Goal: Information Seeking & Learning: Check status

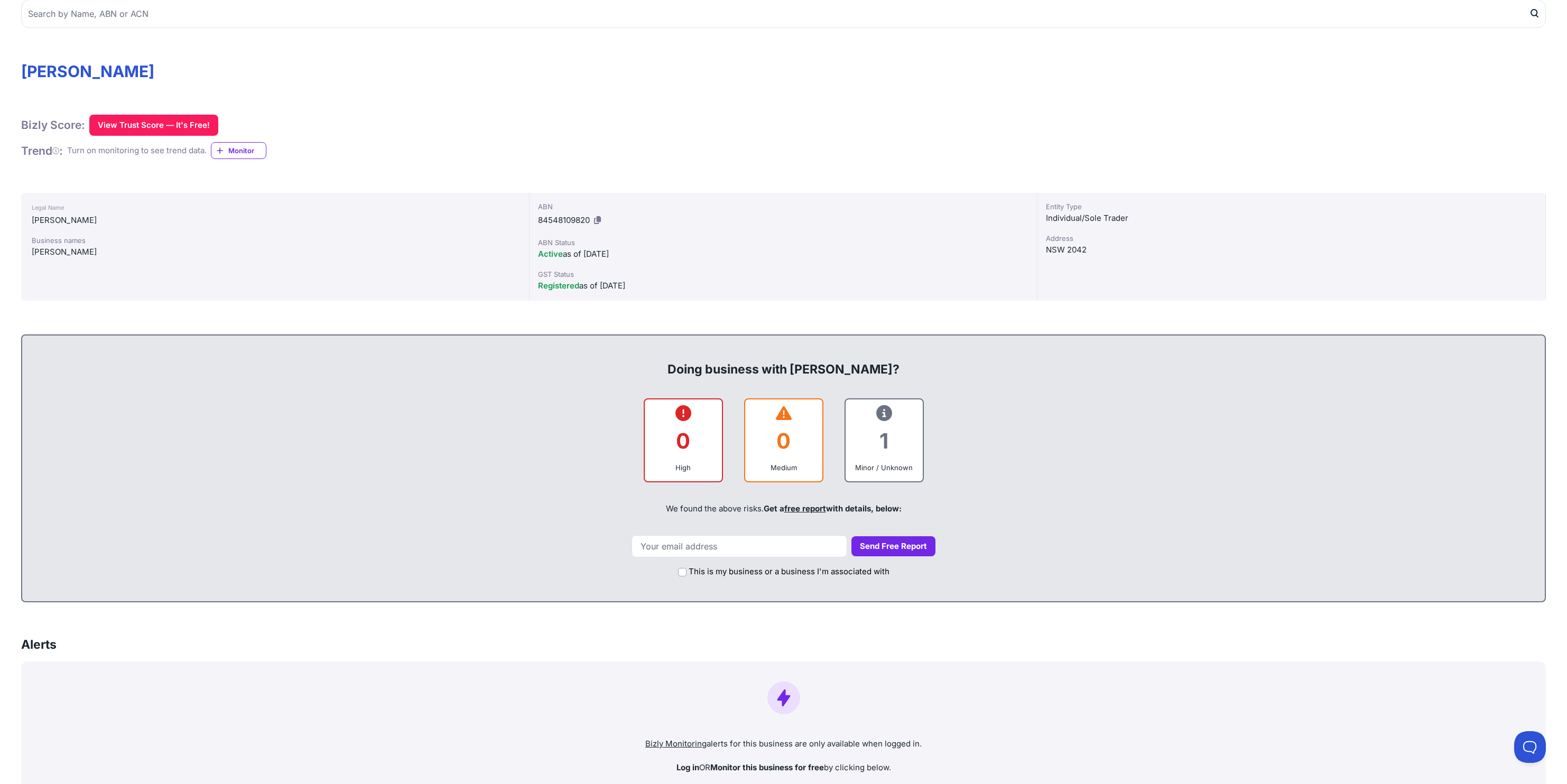
scroll to position [135, 0]
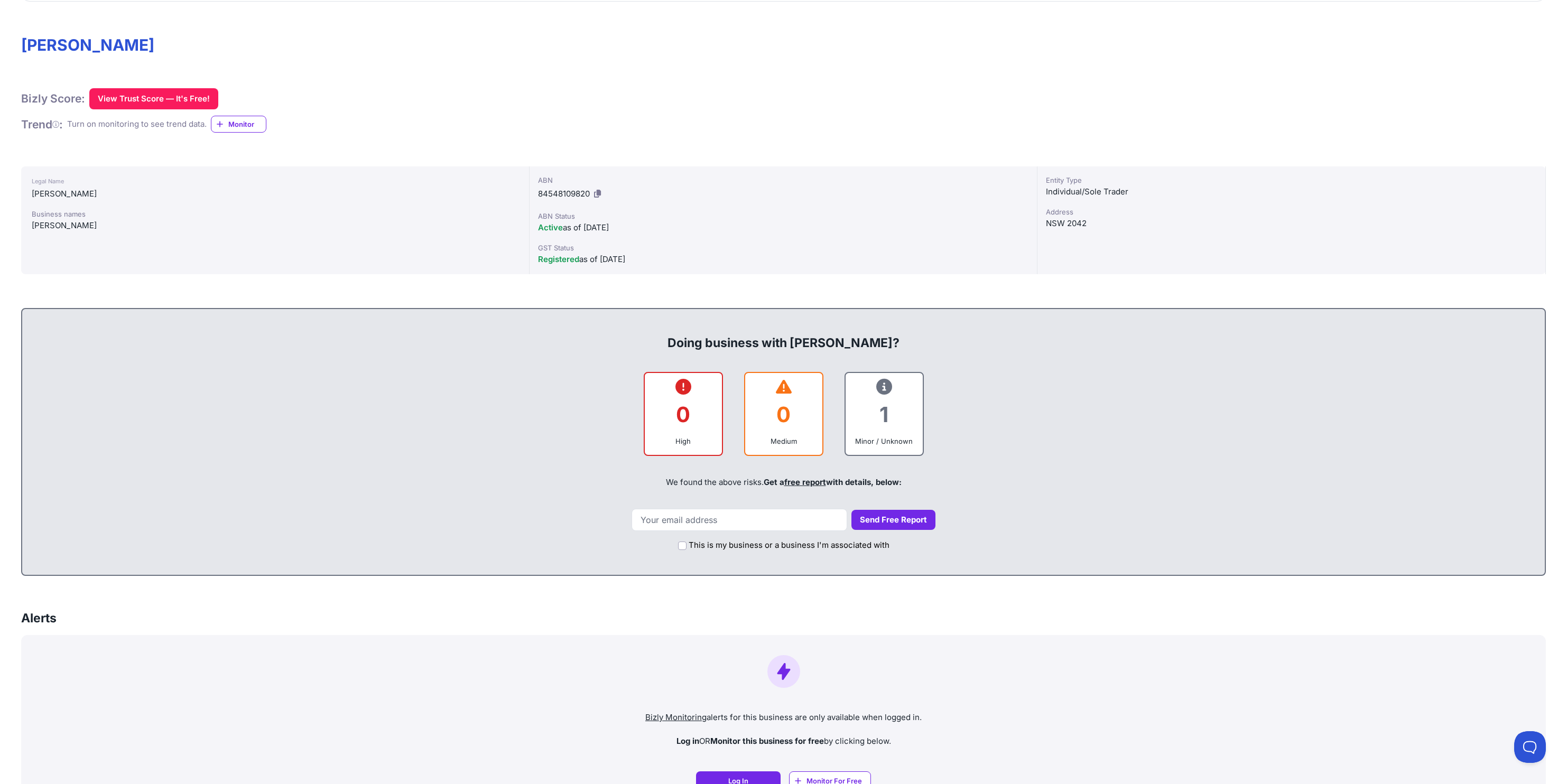
click at [237, 128] on span "Monitor" at bounding box center [247, 123] width 38 height 10
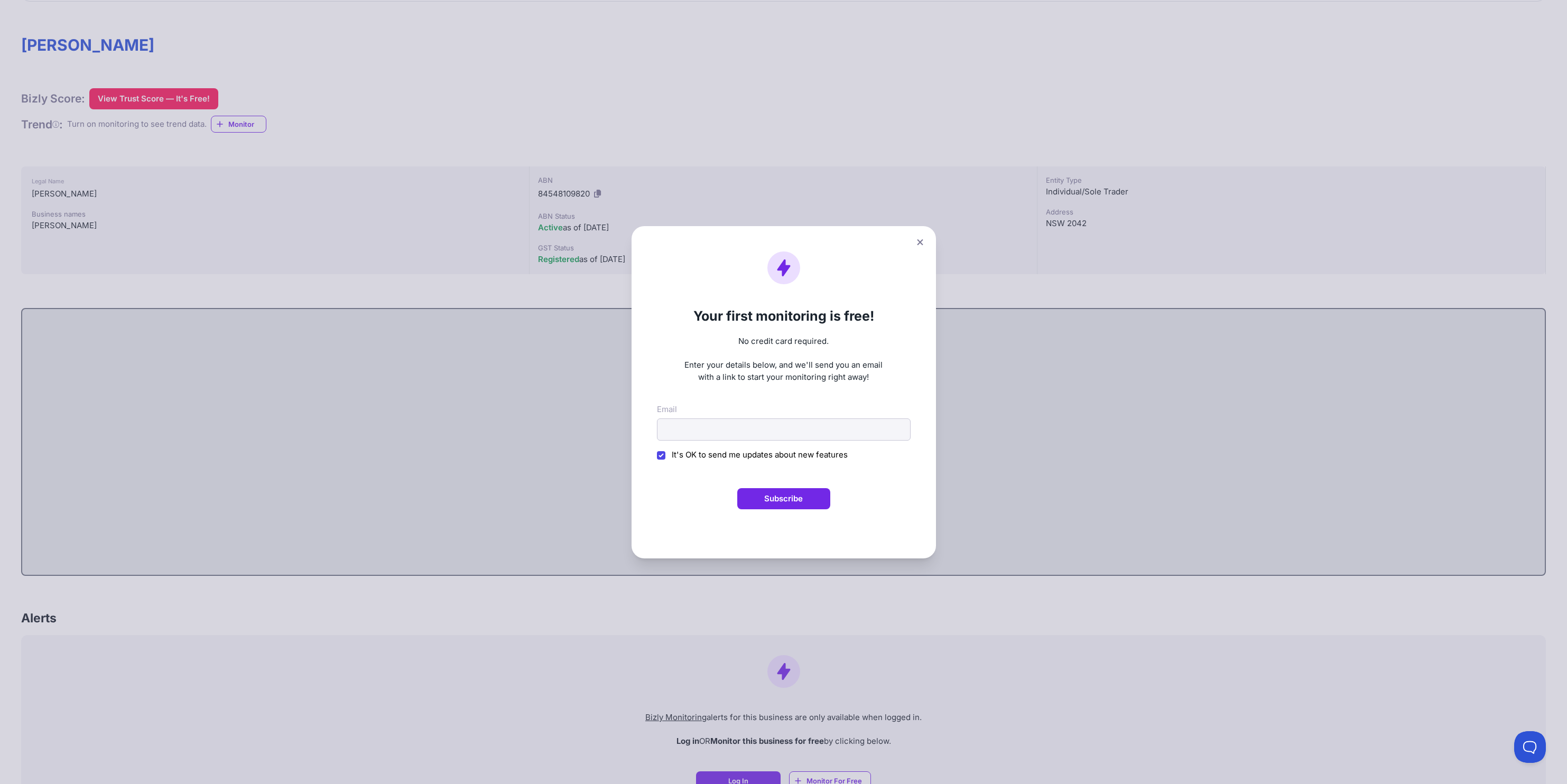
click at [924, 247] on button at bounding box center [920, 242] width 15 height 15
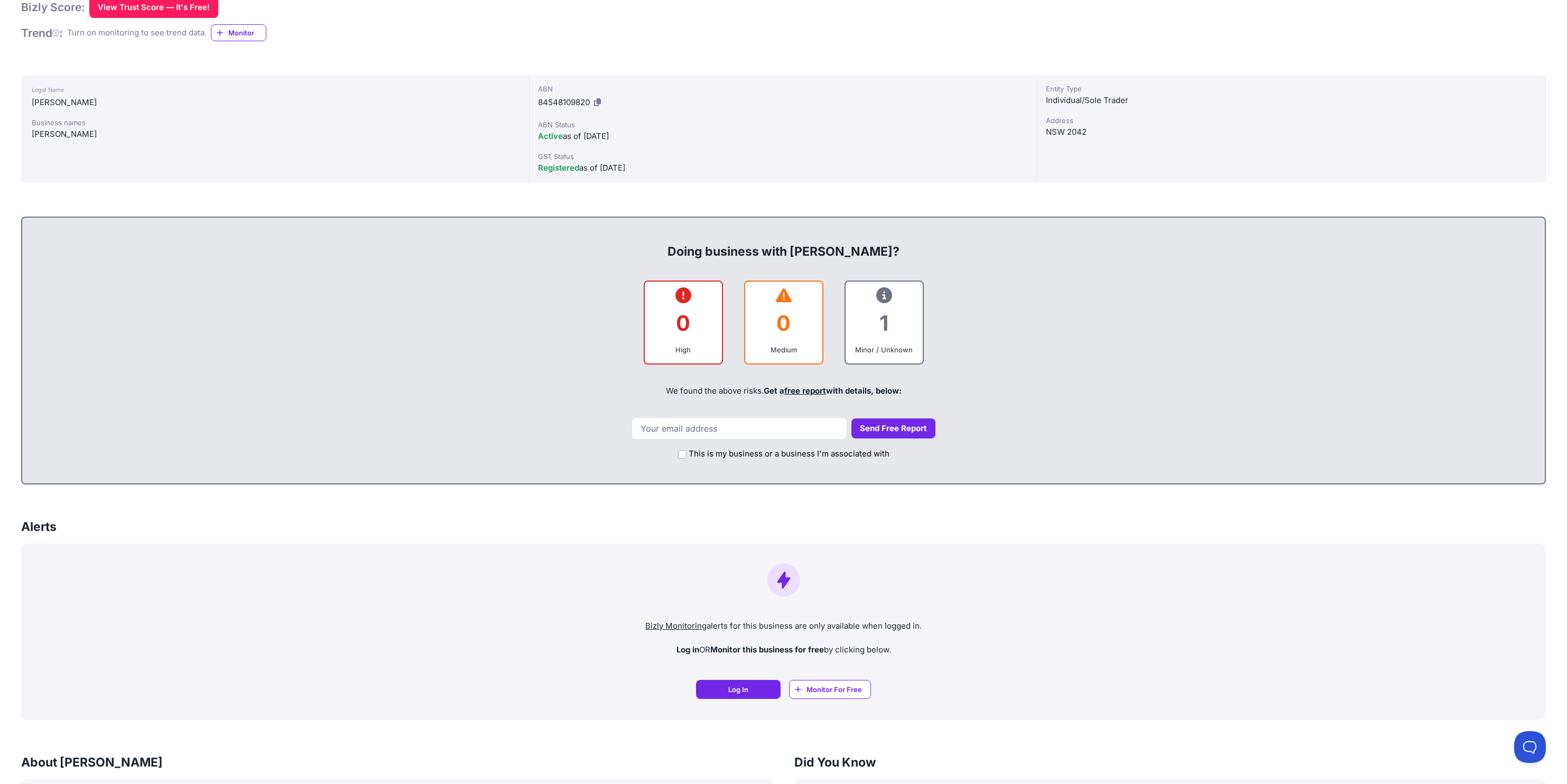
scroll to position [226, 0]
click at [884, 296] on icon at bounding box center [884, 296] width 16 height 1
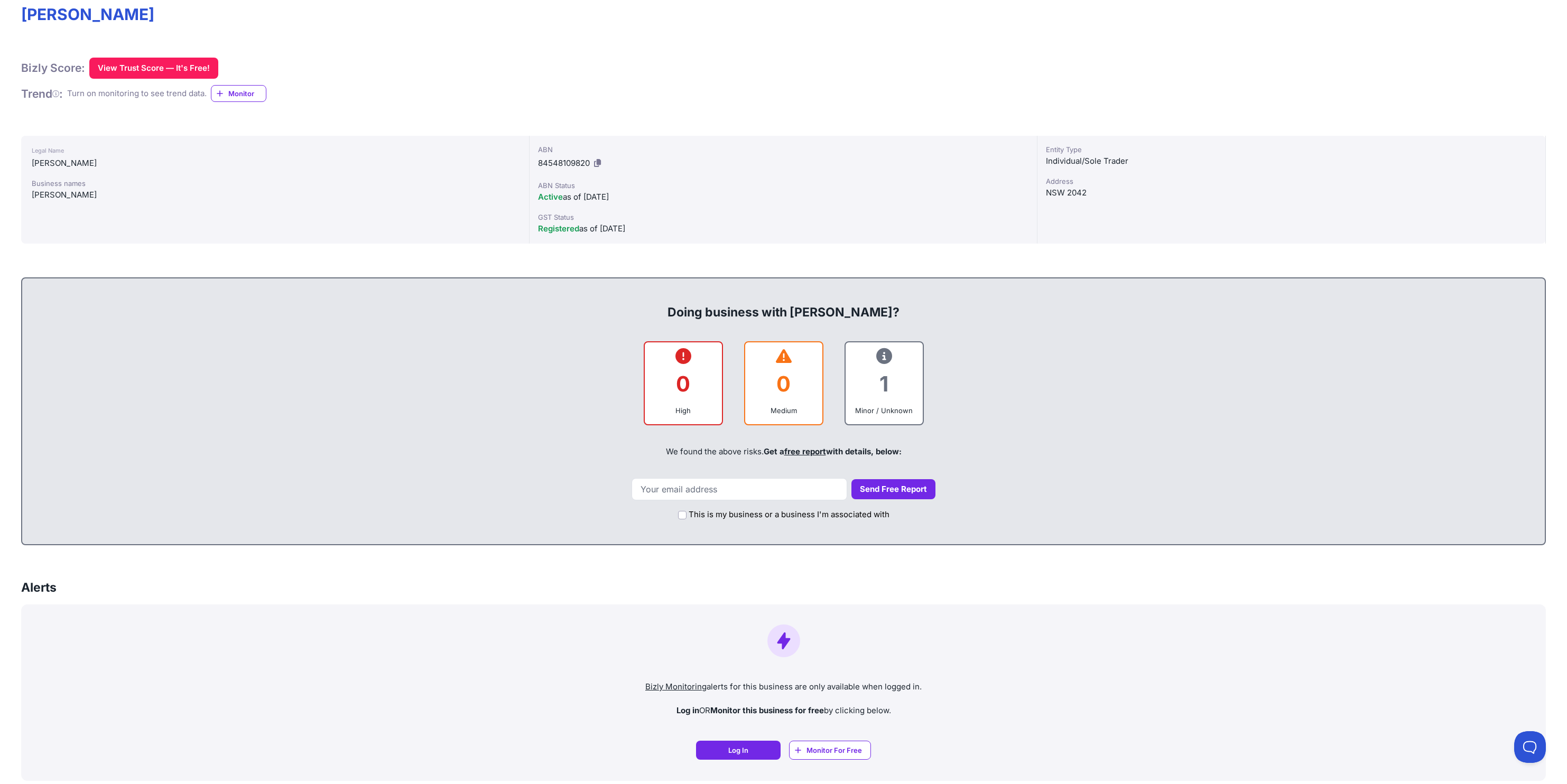
scroll to position [0, 0]
